Goal: Transaction & Acquisition: Purchase product/service

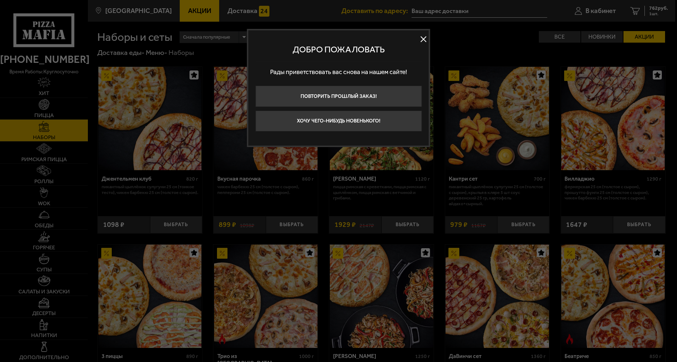
type input "[STREET_ADDRESS]"
click at [424, 39] on button at bounding box center [423, 39] width 11 height 11
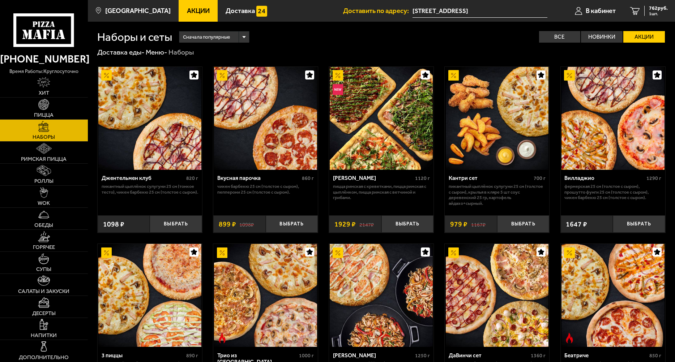
click at [187, 11] on span "Акции" at bounding box center [198, 11] width 23 height 7
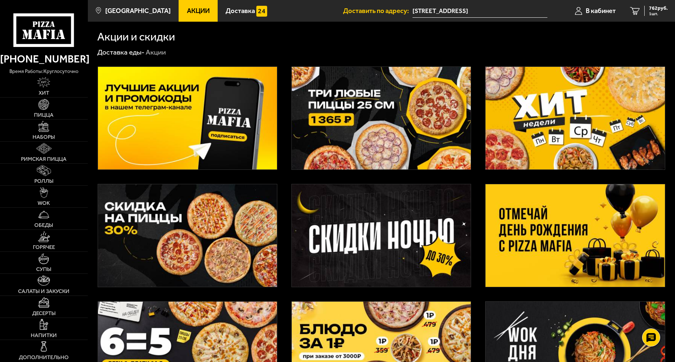
click at [348, 124] on img at bounding box center [381, 118] width 179 height 103
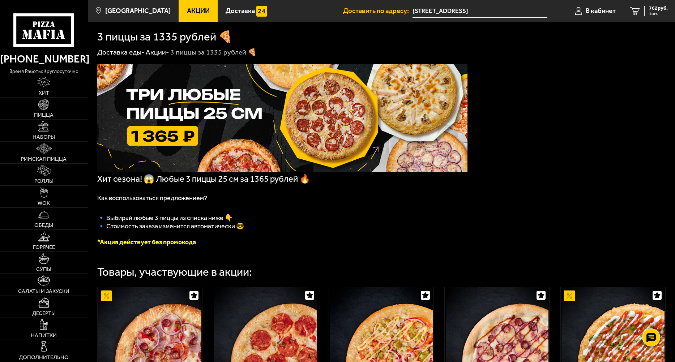
click at [187, 9] on span "Акции" at bounding box center [198, 11] width 23 height 7
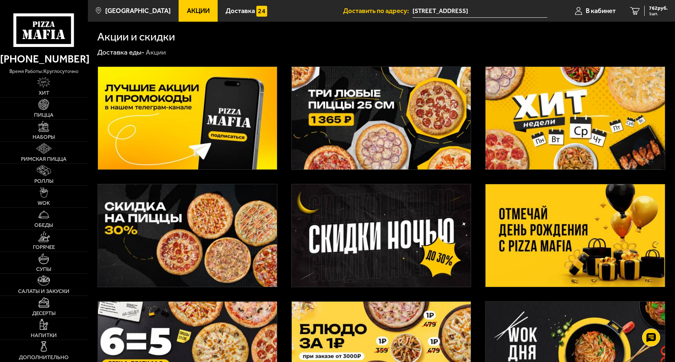
click at [234, 215] on img at bounding box center [187, 235] width 179 height 103
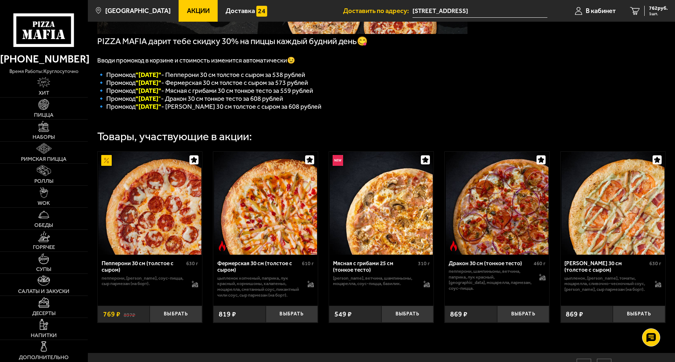
scroll to position [145, 0]
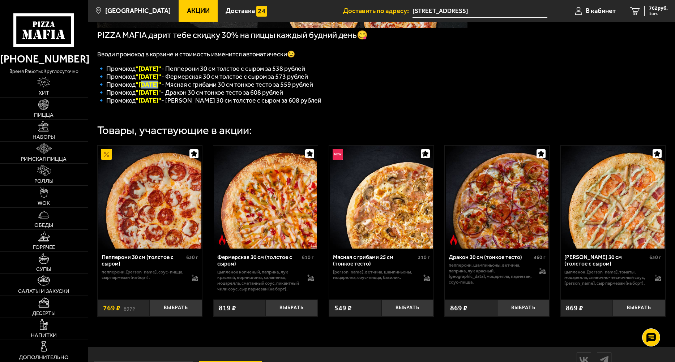
drag, startPoint x: 159, startPoint y: 89, endPoint x: 141, endPoint y: 89, distance: 18.4
click at [141, 89] on font ""[DATE]"" at bounding box center [149, 85] width 26 height 8
copy font "[DATE]"
click at [655, 8] on span "762 руб." at bounding box center [658, 8] width 19 height 5
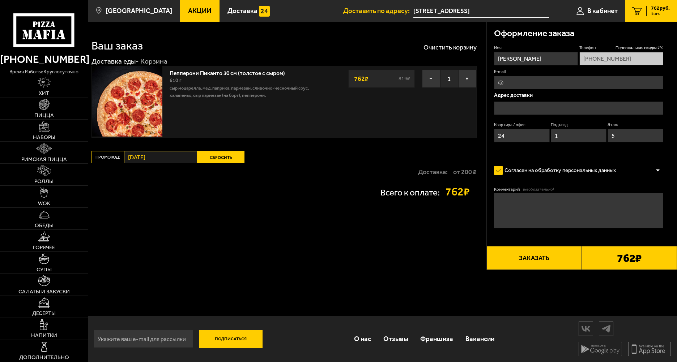
type input "[STREET_ADDRESS]"
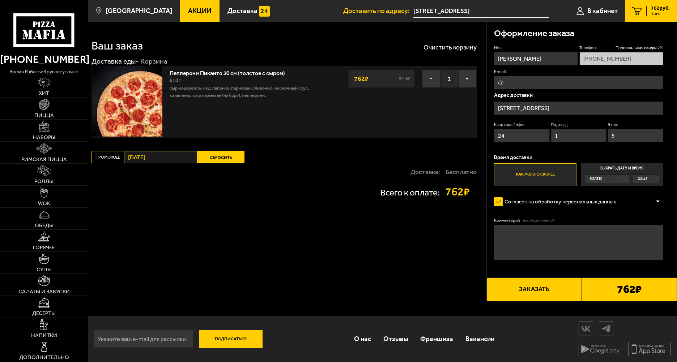
click at [225, 152] on button "Сбросить" at bounding box center [220, 157] width 47 height 12
paste input "[DATE]"
type input "[DATE]"
click at [218, 153] on button "Применить" at bounding box center [220, 157] width 47 height 12
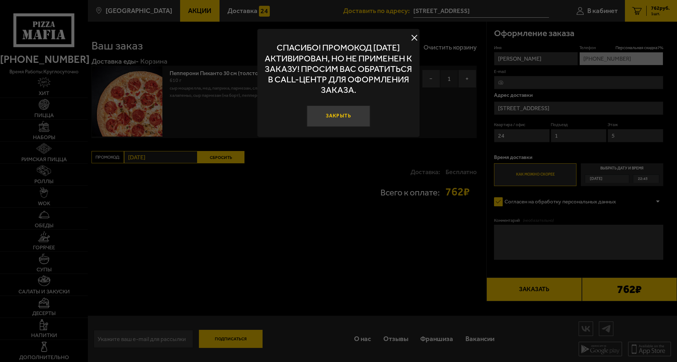
click at [345, 113] on button "Закрыть" at bounding box center [339, 116] width 64 height 21
